Goal: Find specific page/section: Find specific page/section

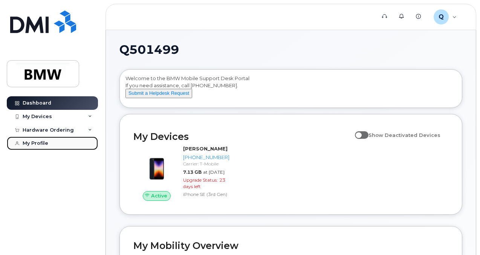
click at [32, 144] on div "My Profile" at bounding box center [36, 143] width 26 height 6
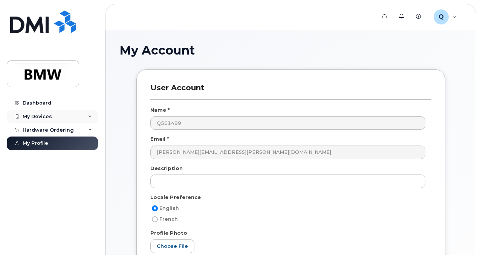
click at [87, 116] on div "My Devices" at bounding box center [52, 117] width 91 height 14
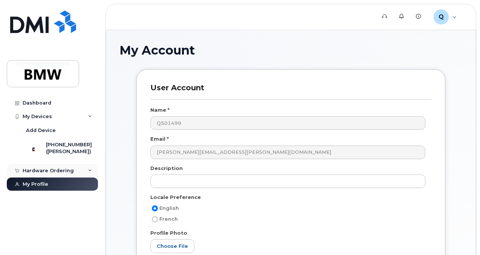
click at [91, 173] on icon at bounding box center [90, 171] width 4 height 4
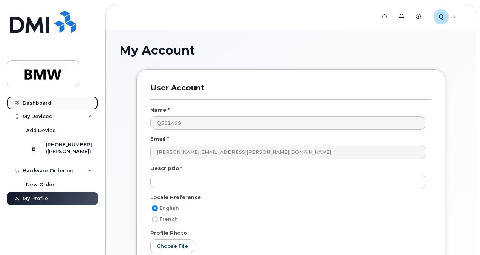
click at [37, 101] on div "Dashboard" at bounding box center [37, 103] width 29 height 6
